Goal: Transaction & Acquisition: Purchase product/service

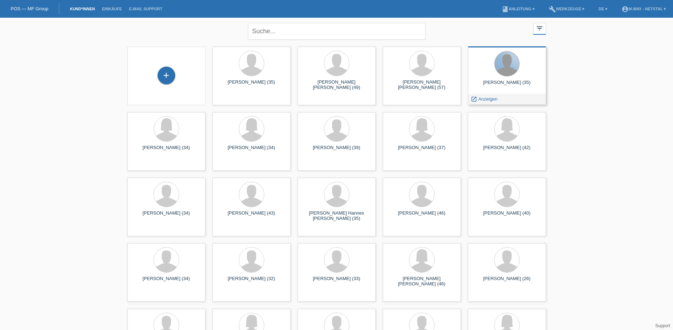
click at [506, 72] on div at bounding box center [506, 63] width 25 height 25
click at [490, 96] on span "Anzeigen" at bounding box center [487, 98] width 19 height 5
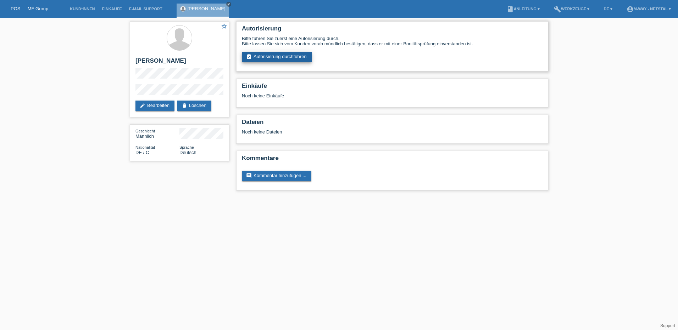
click at [269, 54] on link "assignment_turned_in Autorisierung durchführen" at bounding box center [277, 57] width 70 height 11
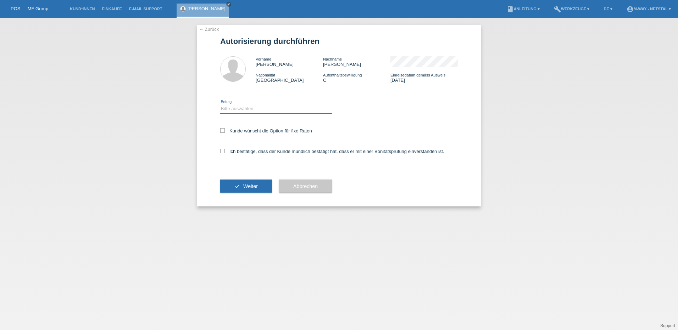
click at [241, 108] on select "Bitte auswählen CHF 1.00 - CHF 499.00 CHF 500.00 - CHF 1'999.00 CHF 2'000.00 - …" at bounding box center [276, 109] width 112 height 9
select select "3"
click at [220, 105] on select "Bitte auswählen CHF 1.00 - CHF 499.00 CHF 500.00 - CHF 1'999.00 CHF 2'000.00 - …" at bounding box center [276, 109] width 112 height 9
click at [224, 132] on icon at bounding box center [222, 130] width 5 height 5
click at [224, 132] on input "Kunde wünscht die Option für fixe Raten" at bounding box center [222, 130] width 5 height 5
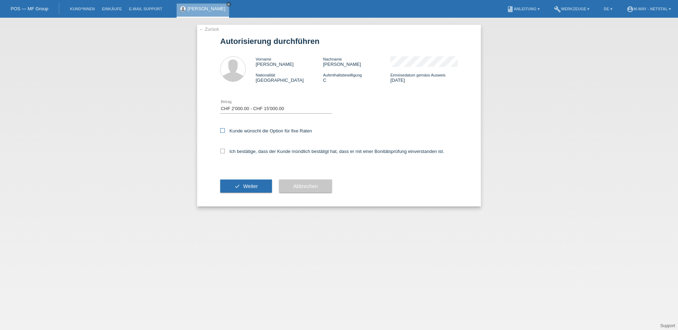
checkbox input "true"
click at [223, 151] on icon at bounding box center [222, 151] width 5 height 5
click at [223, 151] on input "Ich bestätige, dass der Kunde mündlich bestätigt hat, dass er mit einer Bonität…" at bounding box center [222, 151] width 5 height 5
checkbox input "true"
click at [253, 189] on button "check Weiter" at bounding box center [246, 186] width 52 height 13
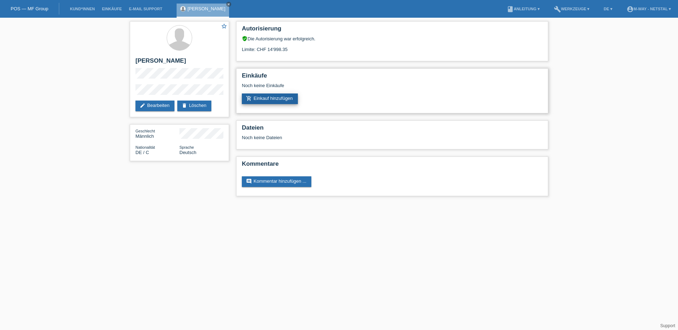
click at [274, 101] on link "add_shopping_cart Einkauf hinzufügen" at bounding box center [270, 99] width 56 height 11
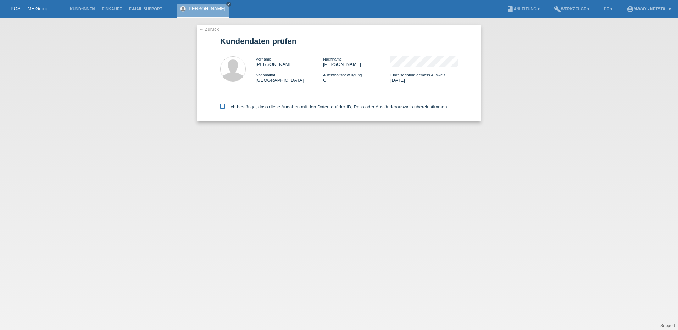
click at [271, 109] on label "Ich bestätige, dass diese Angaben mit den Daten auf der ID, Pass oder Ausländer…" at bounding box center [334, 106] width 228 height 5
click at [225, 109] on input "Ich bestätige, dass diese Angaben mit den Daten auf der ID, Pass oder Ausländer…" at bounding box center [222, 106] width 5 height 5
checkbox input "true"
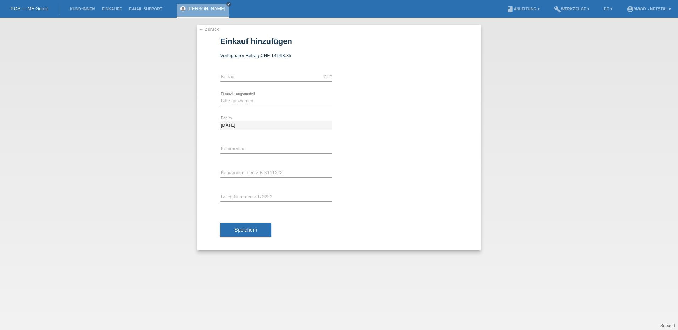
click at [244, 82] on icon at bounding box center [276, 82] width 112 height 0
click at [249, 79] on input "text" at bounding box center [276, 77] width 112 height 9
type input "5016.05"
click at [232, 101] on select "Bitte auswählen Fixe Raten Kauf auf Rechnung mit Teilzahlungsoption" at bounding box center [276, 101] width 112 height 9
select select "77"
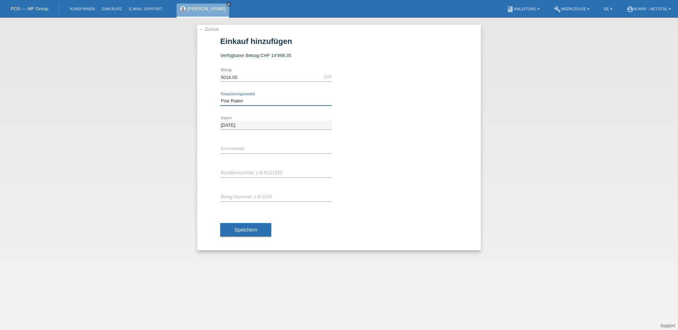
click at [220, 97] on select "Bitte auswählen Fixe Raten Kauf auf Rechnung mit Teilzahlungsoption" at bounding box center [276, 101] width 112 height 9
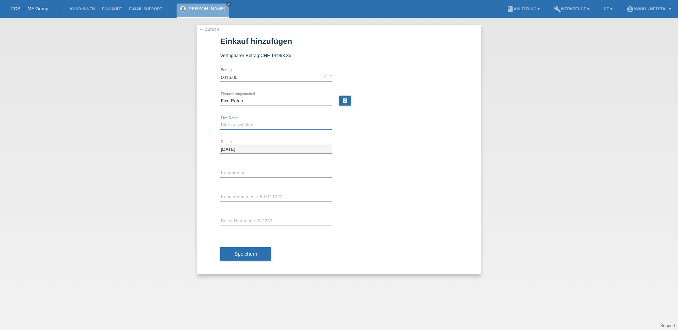
click at [242, 125] on select "Bitte auswählen 4 Raten 5 Raten 6 Raten 7 Raten 8 Raten 9 Raten 10 Raten 11 Rat…" at bounding box center [276, 125] width 112 height 9
select select "202"
click at [220, 121] on select "Bitte auswählen 4 Raten 5 Raten 6 Raten 7 Raten 8 Raten 9 Raten 10 Raten 11 Rat…" at bounding box center [276, 125] width 112 height 9
click at [223, 170] on input "text" at bounding box center [276, 173] width 112 height 9
type input "Cannondale Moterra Neo SL2"
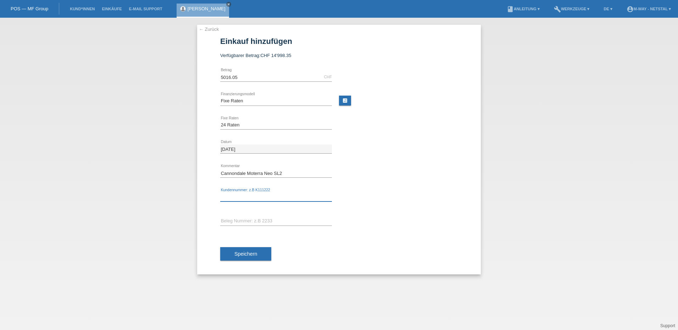
click at [240, 199] on input "text" at bounding box center [276, 197] width 112 height 9
type input "K372327"
click at [262, 217] on input "text" at bounding box center [276, 221] width 112 height 9
click at [229, 221] on input "20720/37" at bounding box center [276, 221] width 112 height 9
type input "20420/37"
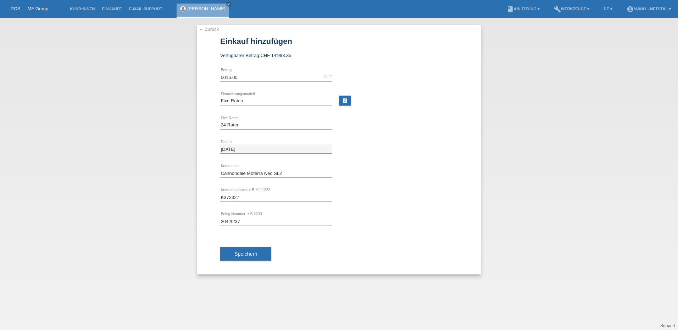
click at [280, 228] on div "20420/37 error Beleg Nummer: z.B 2233" at bounding box center [276, 222] width 112 height 24
click at [224, 148] on input "[DATE]" at bounding box center [276, 149] width 112 height 9
click at [256, 251] on button "Speichern" at bounding box center [245, 254] width 51 height 13
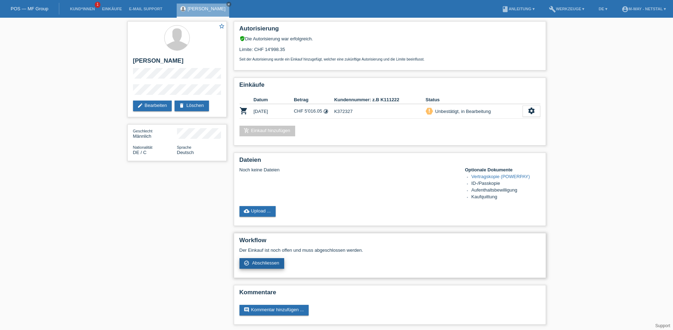
click at [260, 263] on span "Abschliessen" at bounding box center [265, 263] width 27 height 5
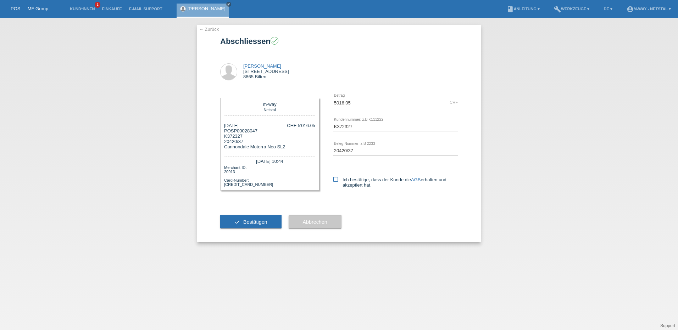
click at [418, 180] on link "AGB" at bounding box center [416, 179] width 10 height 5
click at [341, 178] on label "Ich bestätige, dass der Kunde die AGB erhalten und akzeptiert hat." at bounding box center [395, 182] width 124 height 11
click at [338, 178] on input "Ich bestätige, dass der Kunde die AGB erhalten und akzeptiert hat." at bounding box center [335, 179] width 5 height 5
checkbox input "true"
click at [257, 221] on span "Bestätigen" at bounding box center [255, 222] width 24 height 6
